Goal: Transaction & Acquisition: Purchase product/service

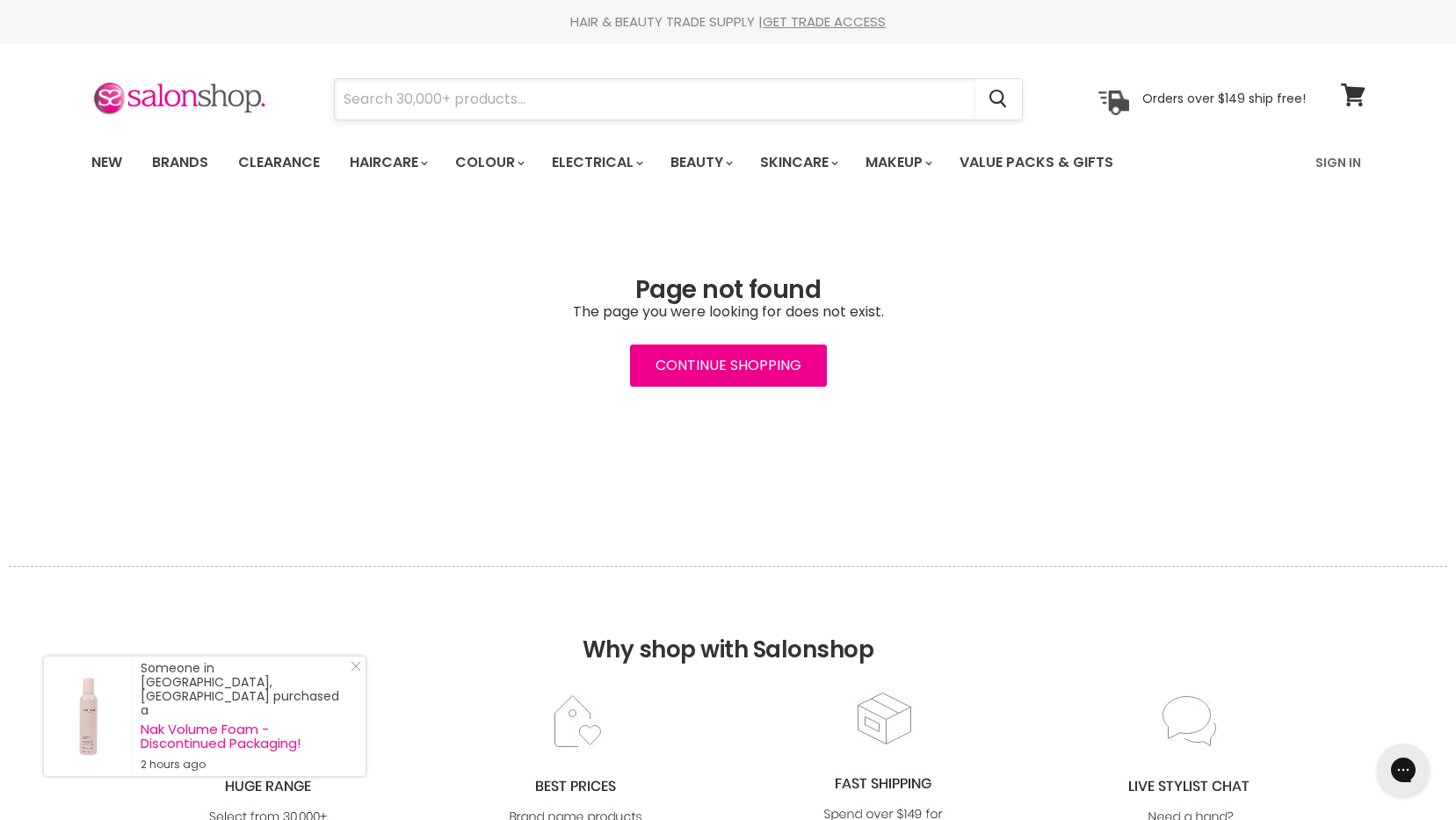
click at [535, 94] on input "Search" at bounding box center [655, 99] width 641 height 41
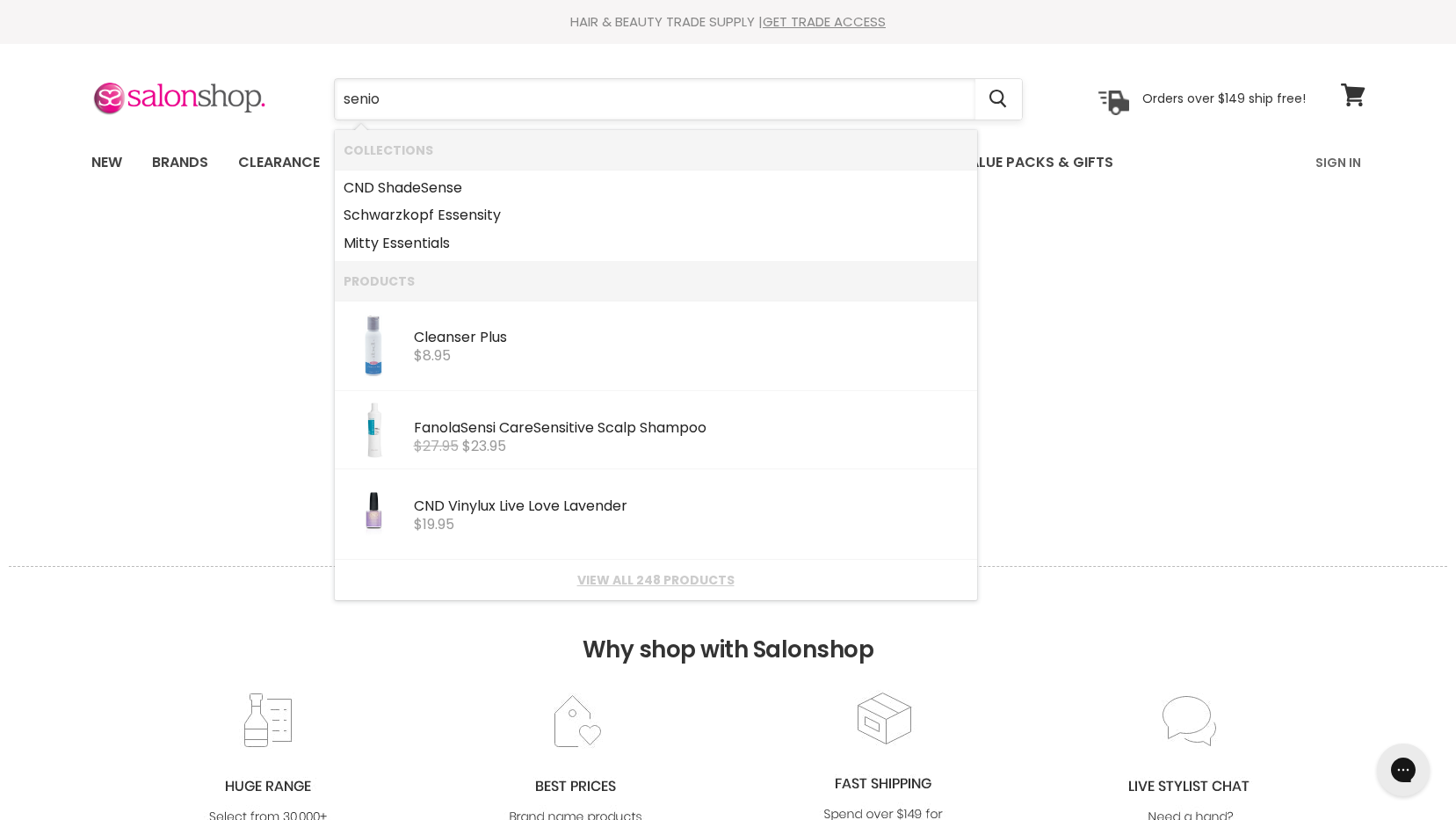
type input "senior"
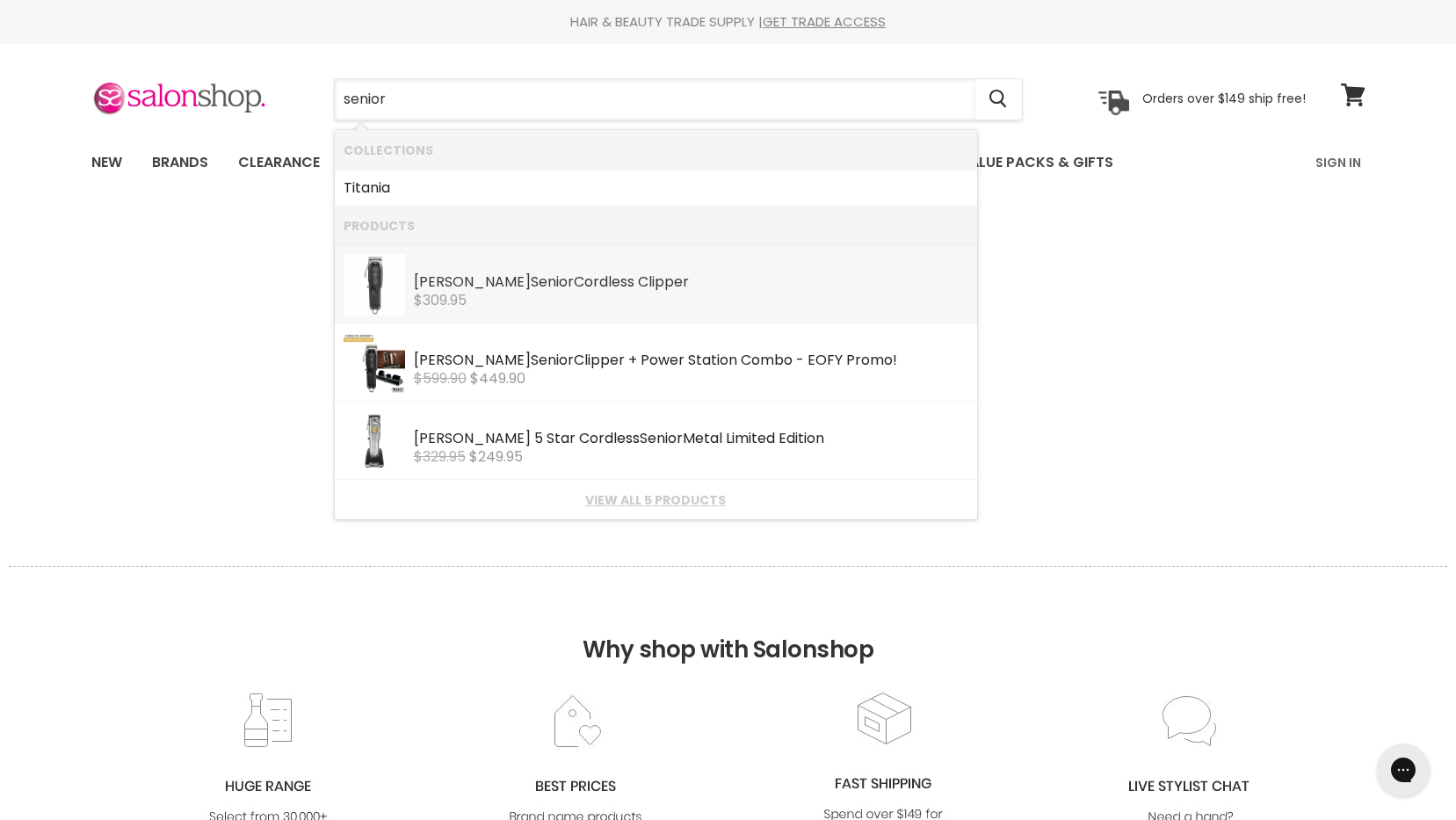
click at [654, 287] on div "Wahl Senior Cordless Clipper" at bounding box center [691, 283] width 555 height 18
